Goal: Transaction & Acquisition: Purchase product/service

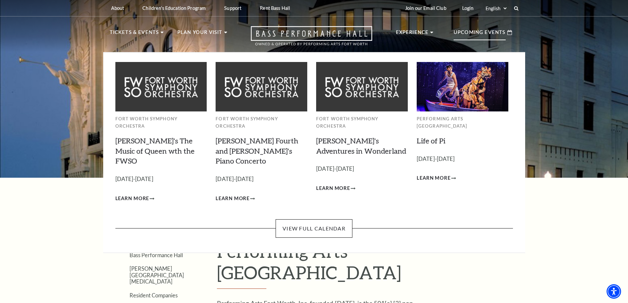
click at [489, 37] on p "Upcoming Events" at bounding box center [480, 34] width 52 height 12
click at [310, 219] on link "View Full Calendar" at bounding box center [314, 228] width 77 height 18
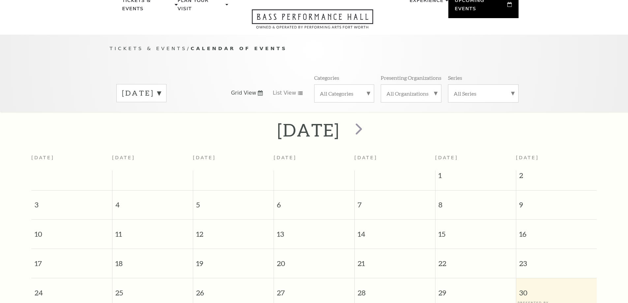
scroll to position [58, 0]
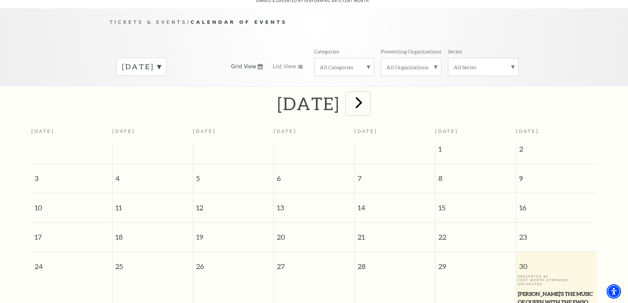
click at [368, 100] on span "next" at bounding box center [359, 102] width 19 height 19
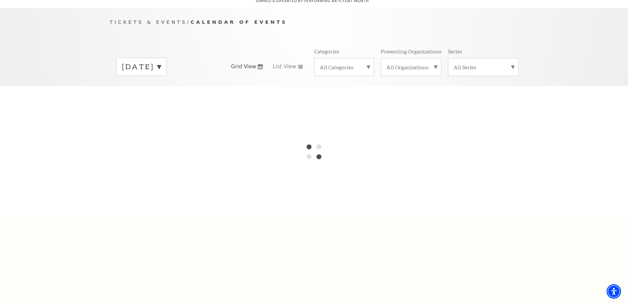
click at [161, 62] on label "[DATE]" at bounding box center [141, 67] width 39 height 10
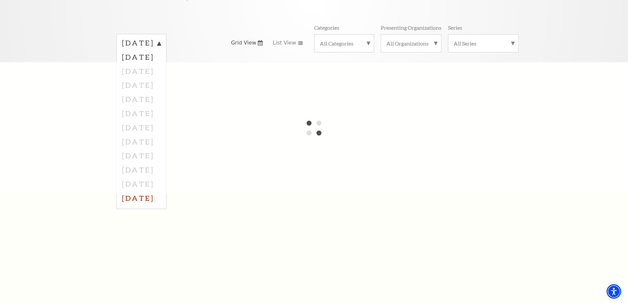
scroll to position [99, 0]
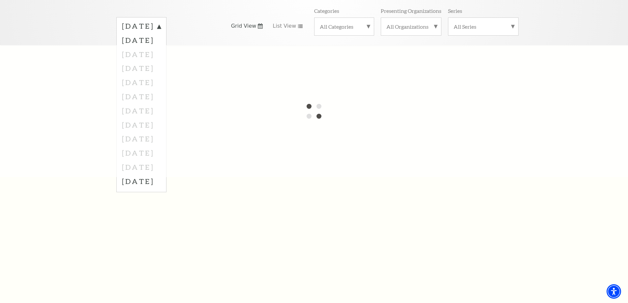
click at [64, 75] on div at bounding box center [314, 111] width 628 height 132
click at [161, 35] on label "[DATE]" at bounding box center [141, 40] width 39 height 14
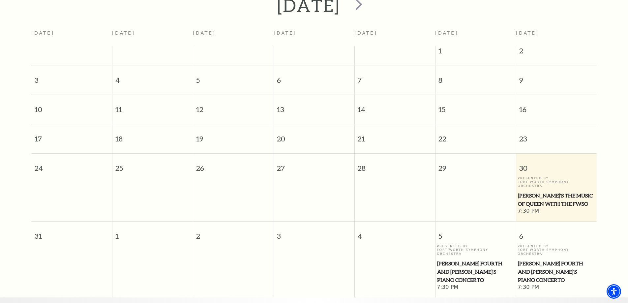
scroll to position [25, 0]
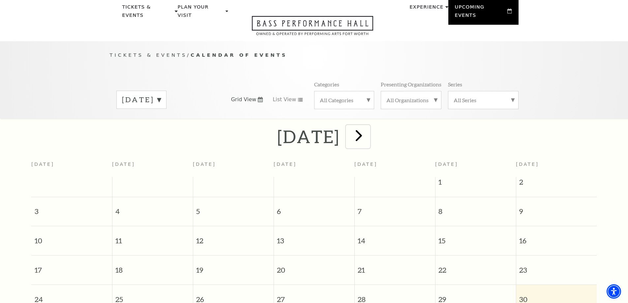
click at [368, 129] on span "next" at bounding box center [359, 135] width 19 height 19
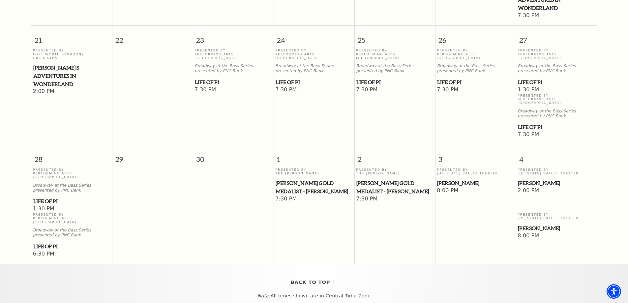
scroll to position [322, 0]
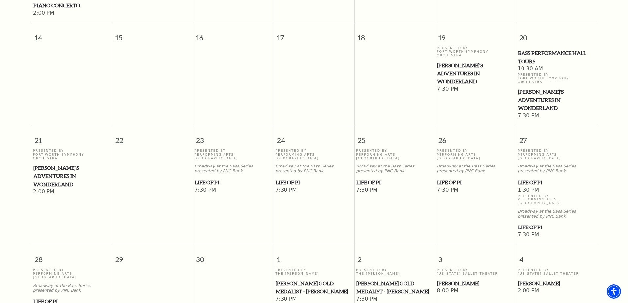
click at [376, 178] on span "Life of Pi" at bounding box center [394, 182] width 77 height 8
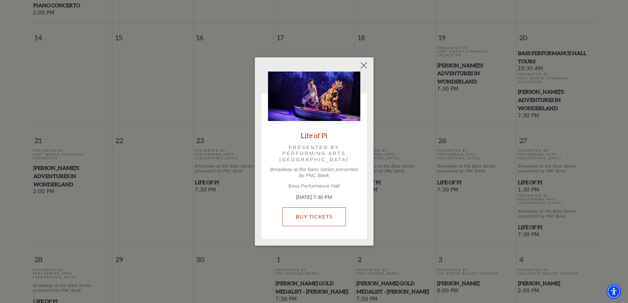
click at [311, 211] on link "Buy Tickets" at bounding box center [314, 216] width 64 height 18
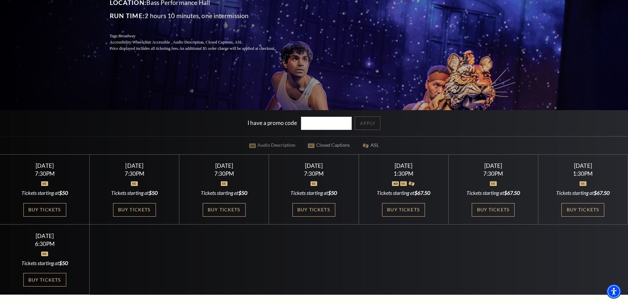
scroll to position [132, 0]
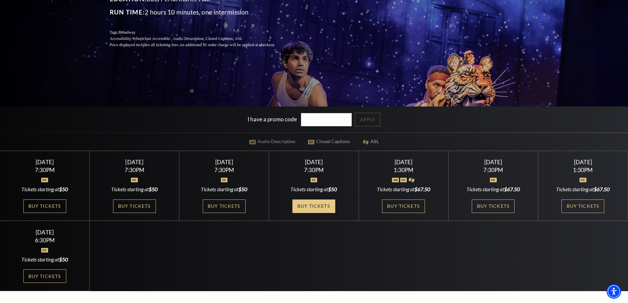
click at [301, 208] on link "Buy Tickets" at bounding box center [313, 206] width 43 height 14
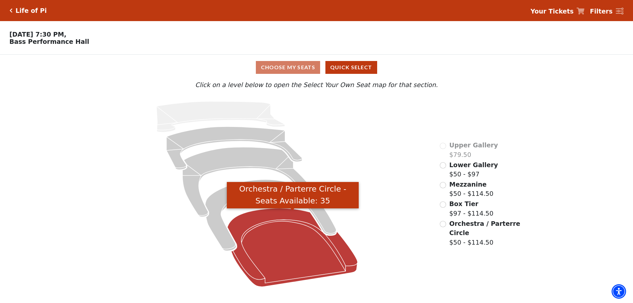
click at [264, 232] on icon "Orchestra / Parterre Circle - Seats Available: 35" at bounding box center [293, 247] width 130 height 78
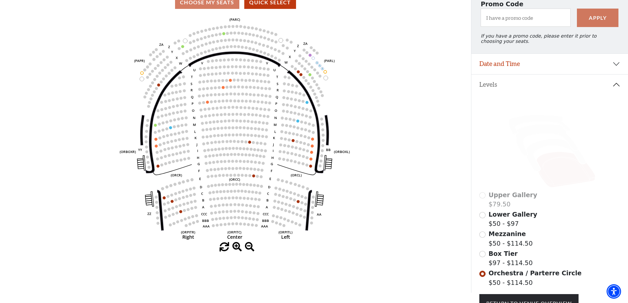
scroll to position [61, 0]
